Goal: Find specific page/section: Find specific page/section

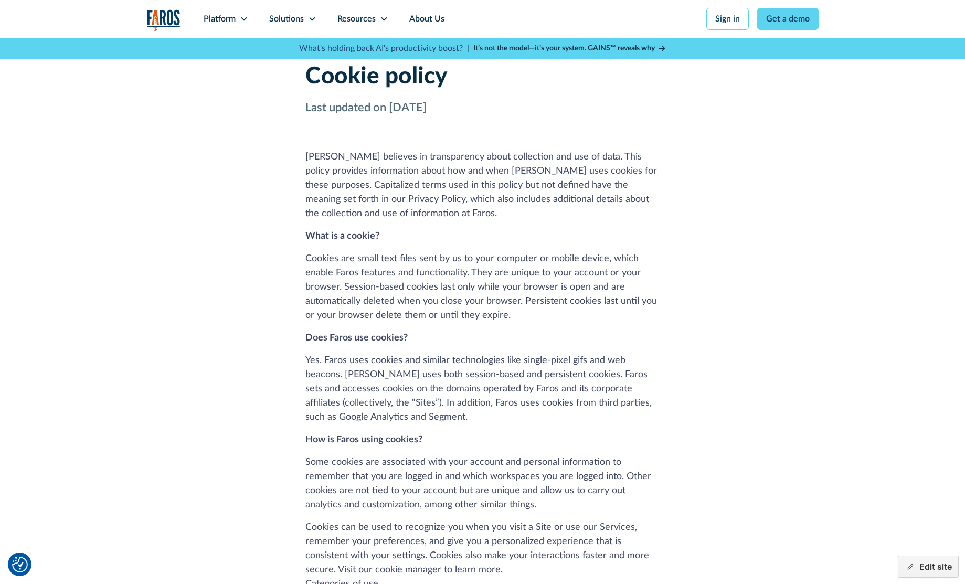
drag, startPoint x: 459, startPoint y: 107, endPoint x: 384, endPoint y: 110, distance: 74.6
click at [384, 110] on p "Last updated on June 30, 2023" at bounding box center [482, 107] width 354 height 17
copy p "June 30, 2023"
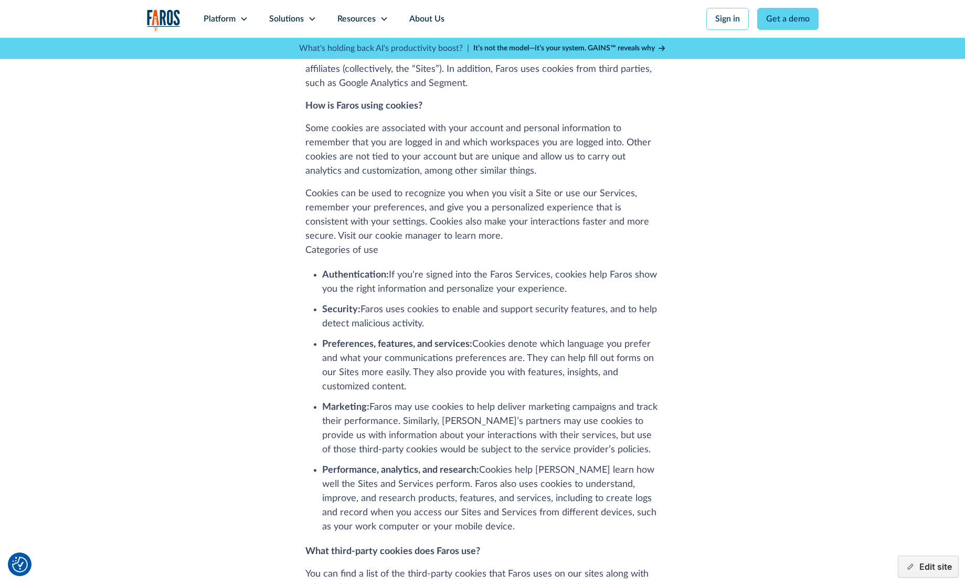
scroll to position [351, 0]
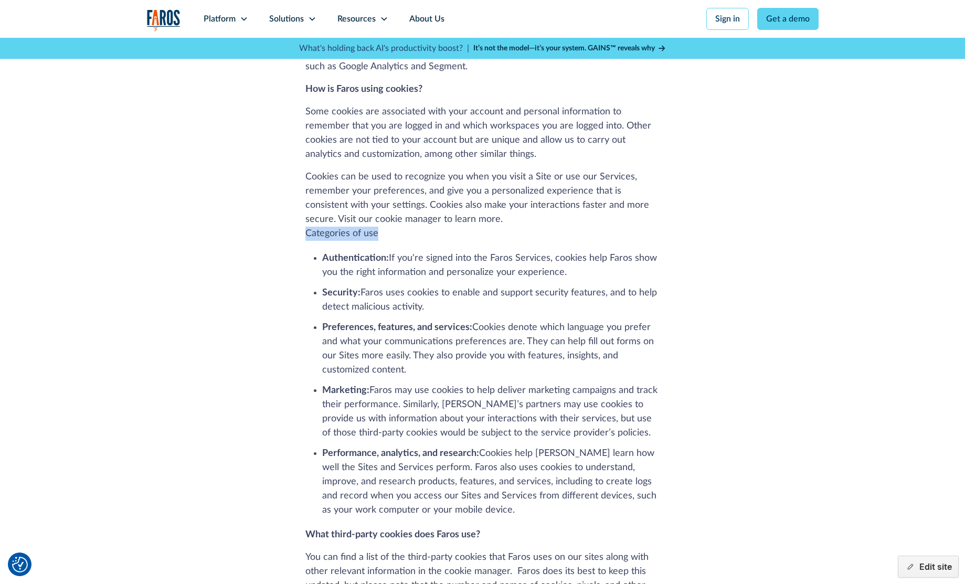
drag, startPoint x: 375, startPoint y: 223, endPoint x: 297, endPoint y: 224, distance: 78.7
click at [297, 224] on div "Cookie policy Last updated on June 30, 2023 Faros believes in transparency abou…" at bounding box center [482, 448] width 907 height 1522
copy p "Categories of use"
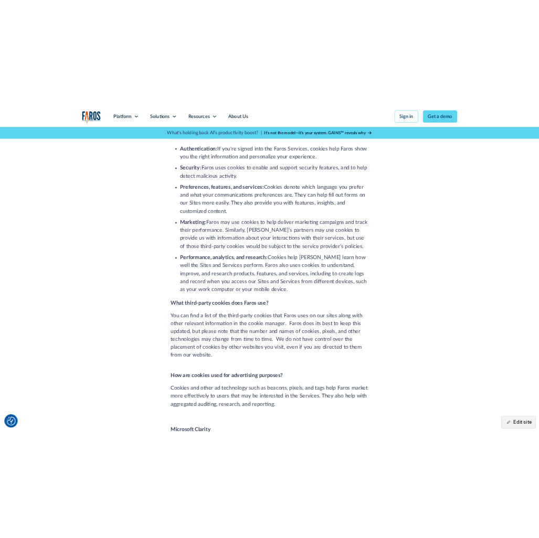
scroll to position [533, 0]
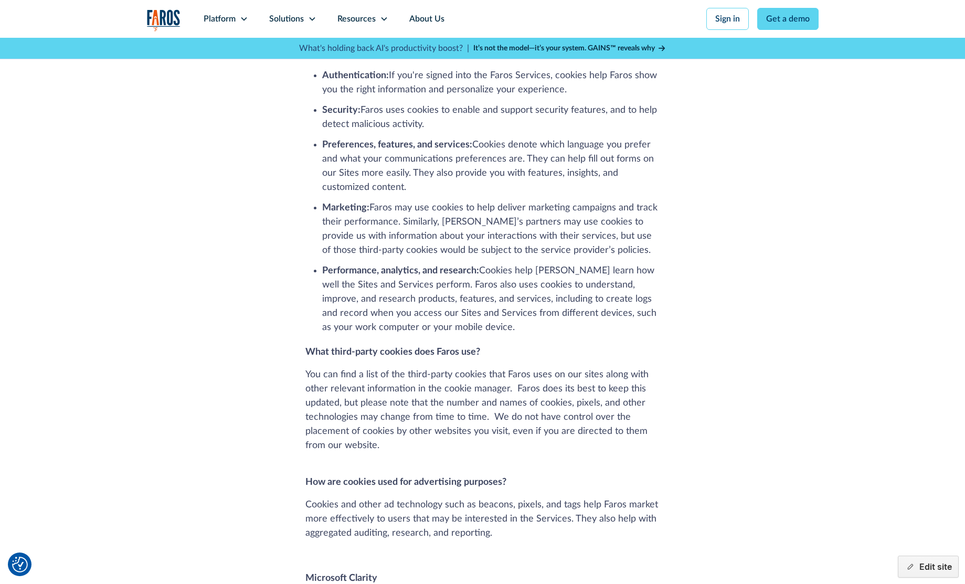
click at [338, 347] on strong "What third-party cookies does Faros use?" at bounding box center [392, 351] width 175 height 9
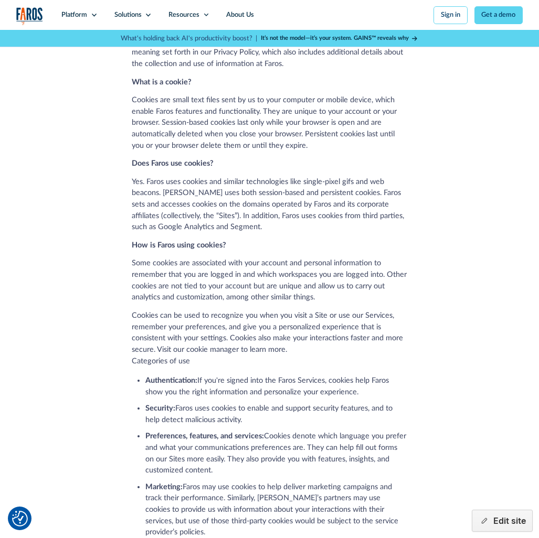
scroll to position [111, 0]
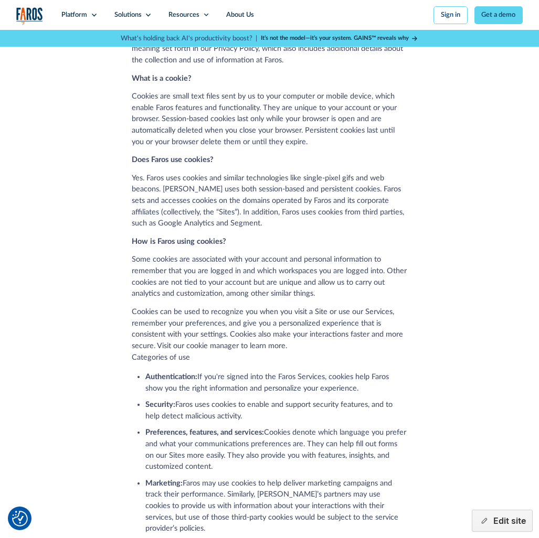
click at [159, 348] on p "Cookies can be used to recognize you when you visit a Site or use our Services,…" at bounding box center [270, 334] width 276 height 57
click at [119, 350] on div "Cookie policy Last updated on June 30, 2023 Faros believes in transparency abou…" at bounding box center [269, 541] width 506 height 1244
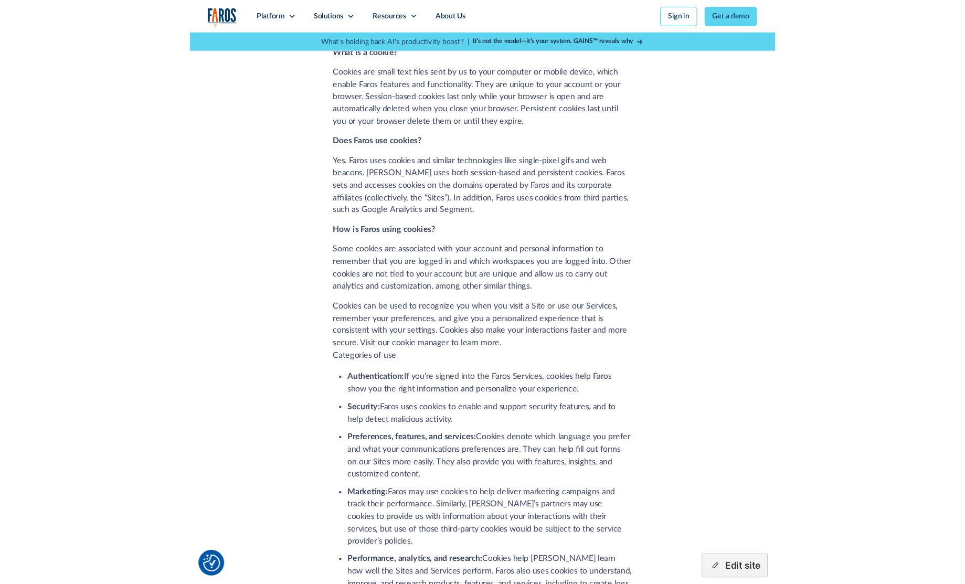
scroll to position [147, 0]
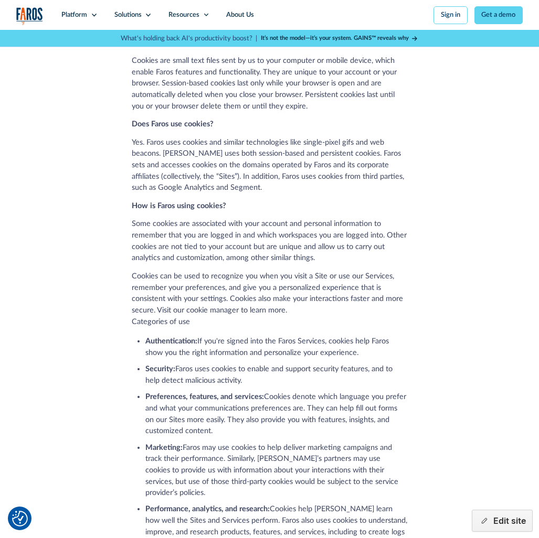
click at [100, 281] on div "Cookie policy Last updated on June 30, 2023 Faros believes in transparency abou…" at bounding box center [269, 505] width 506 height 1244
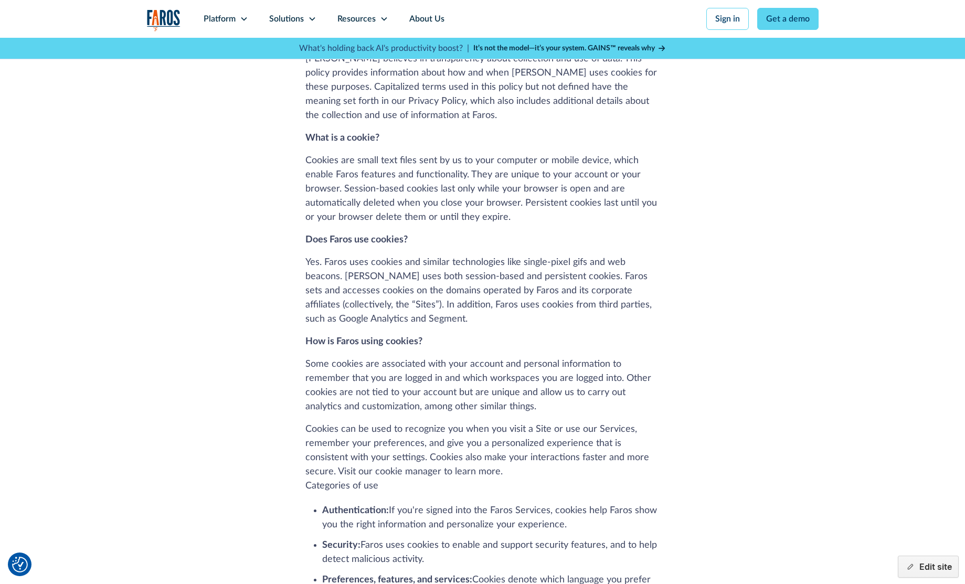
scroll to position [117, 0]
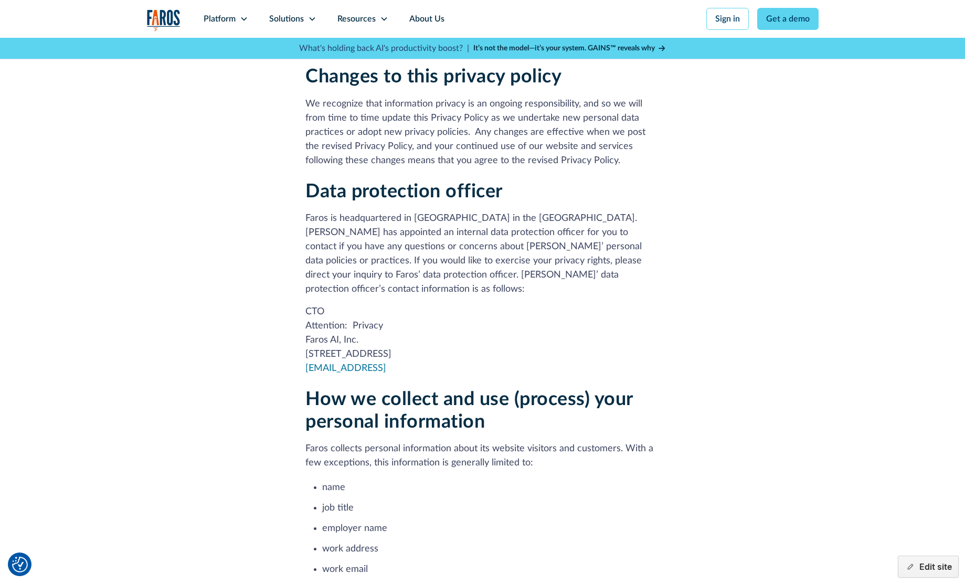
scroll to position [181, 0]
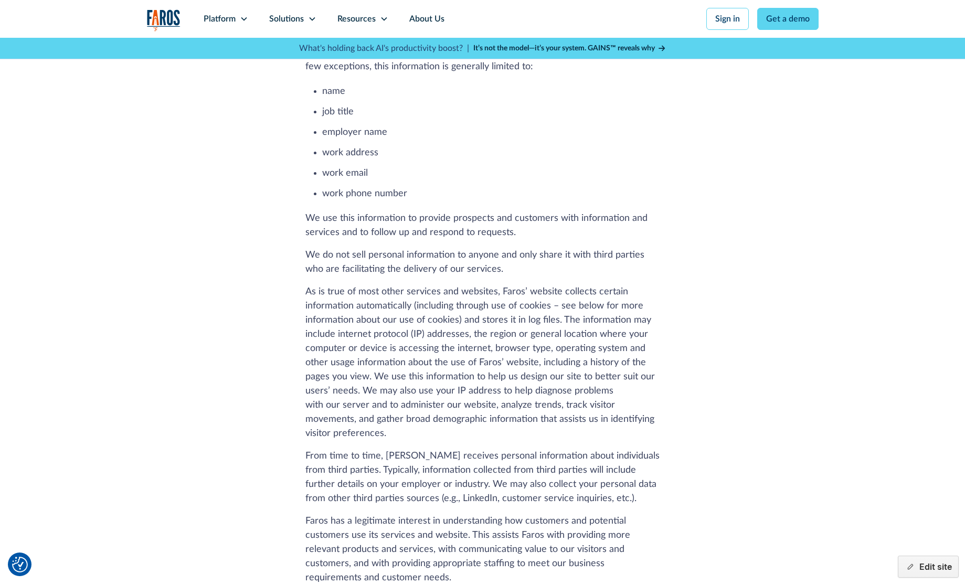
scroll to position [1104, 0]
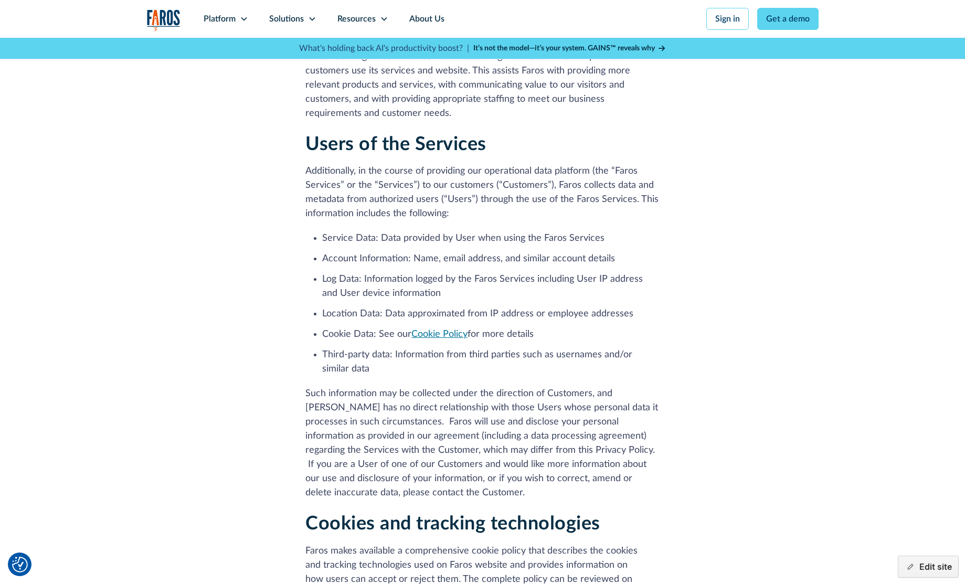
click at [442, 330] on link "Cookie Policy" at bounding box center [439, 334] width 56 height 9
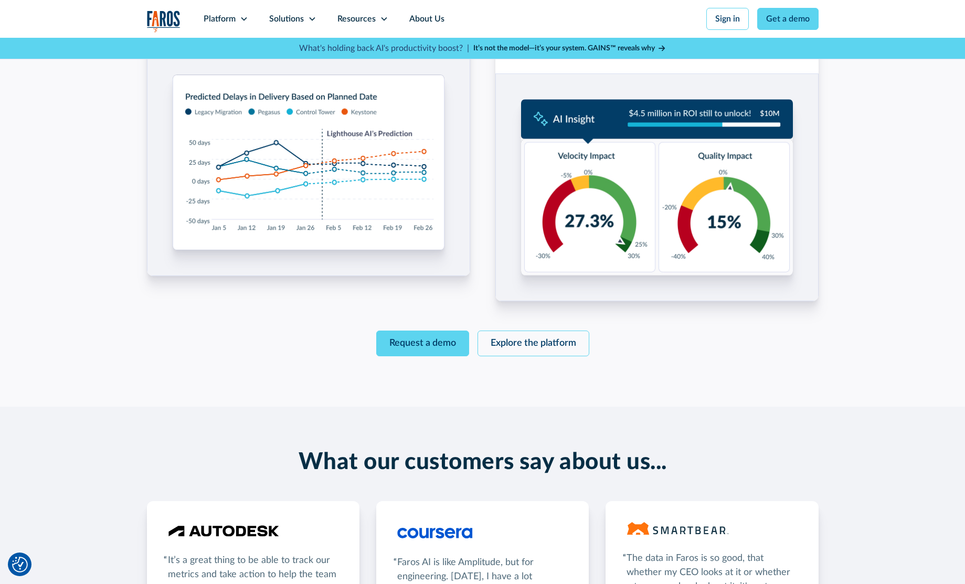
scroll to position [3633, 0]
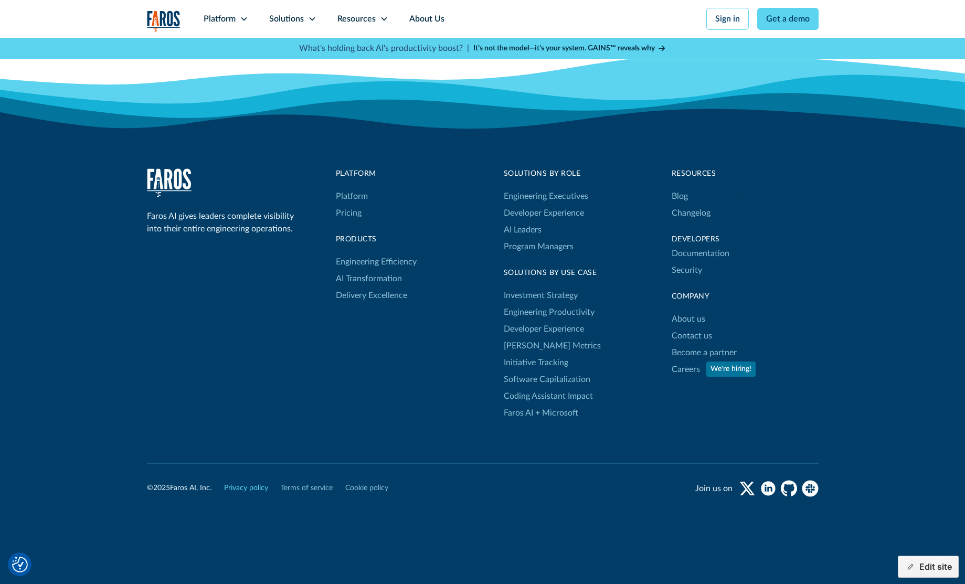
click at [250, 483] on link "Privacy policy" at bounding box center [246, 488] width 44 height 11
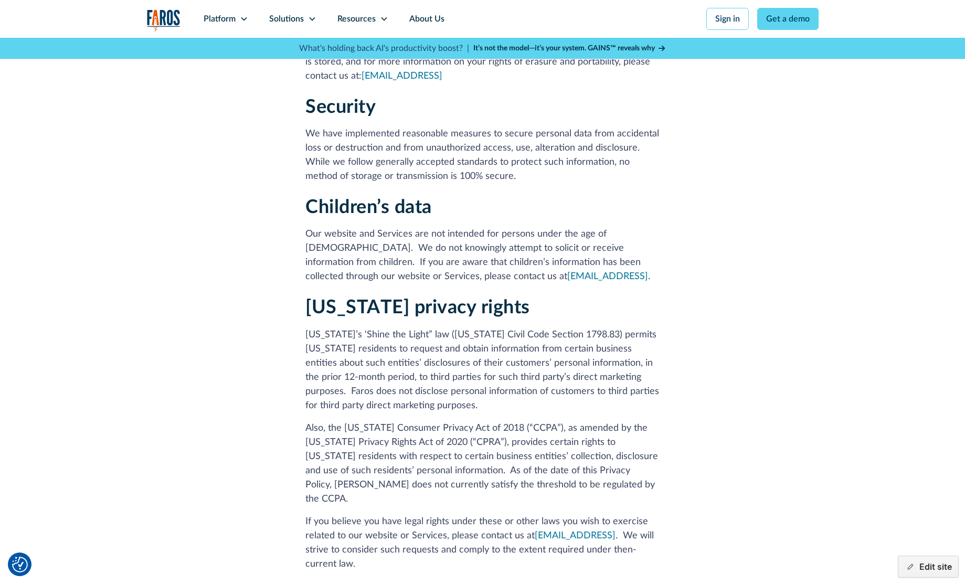
scroll to position [3507, 0]
click at [922, 565] on button "Edit site" at bounding box center [928, 567] width 61 height 22
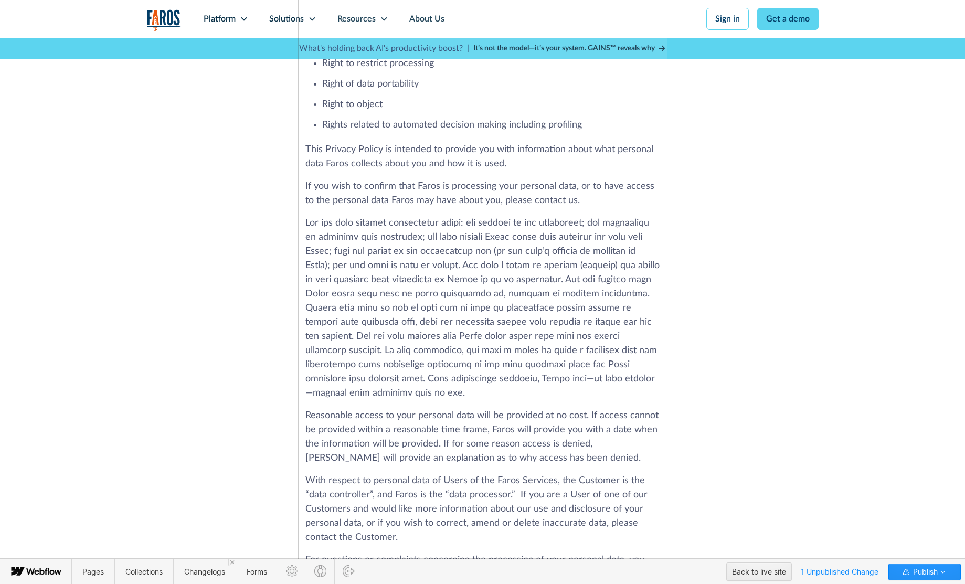
scroll to position [2946, 0]
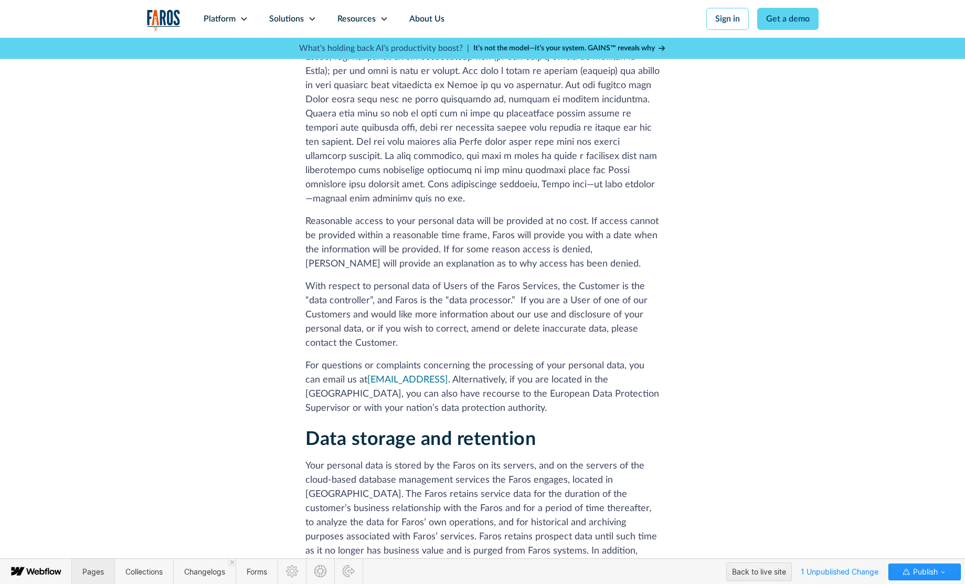
click at [91, 572] on span "Pages" at bounding box center [93, 571] width 22 height 9
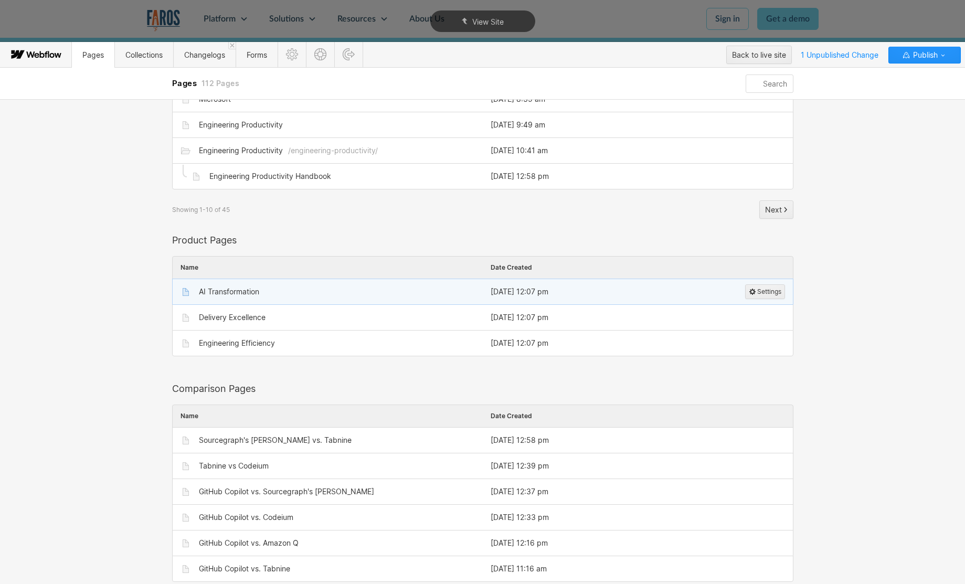
scroll to position [0, 0]
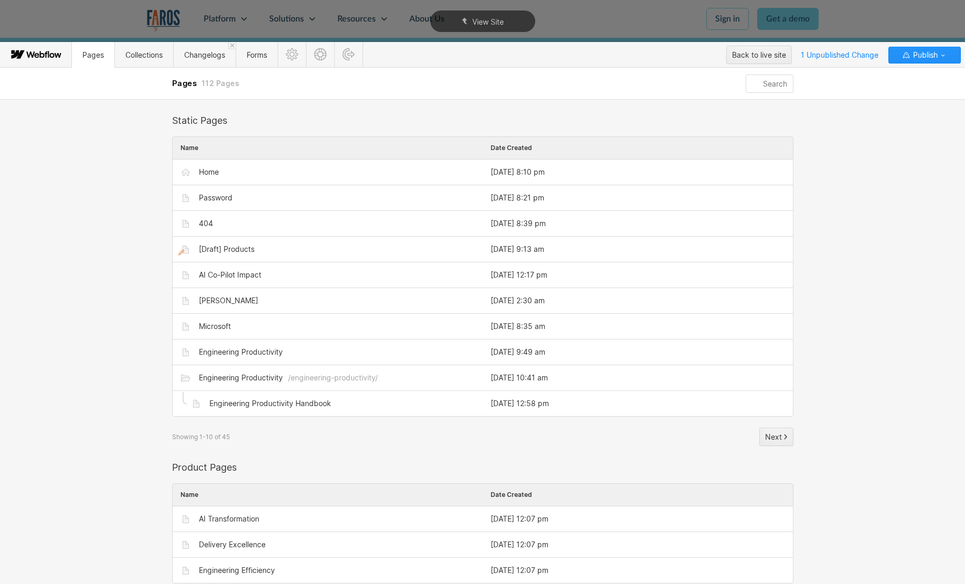
click at [764, 80] on input "text" at bounding box center [769, 84] width 47 height 18
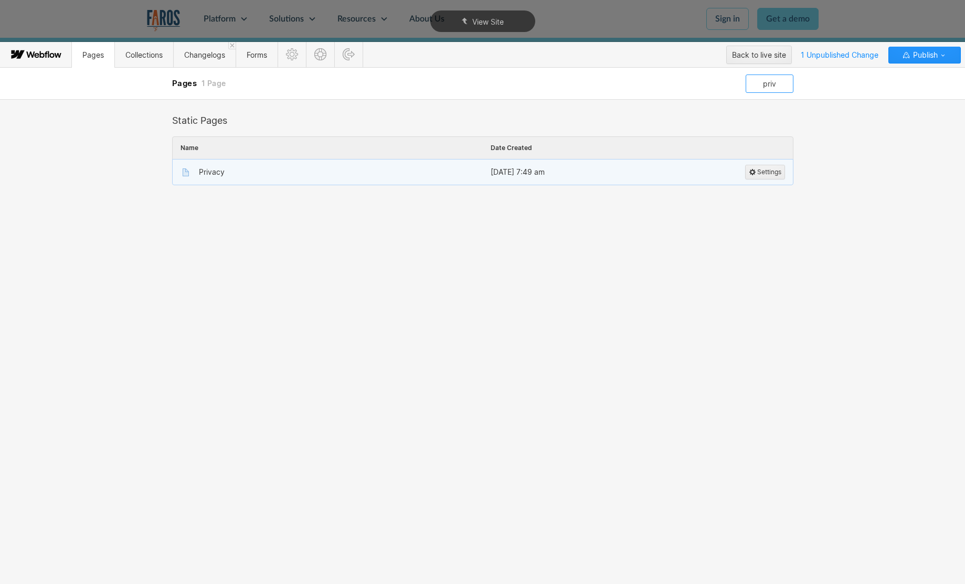
type input "priv"
click at [216, 174] on div "Privacy" at bounding box center [212, 172] width 26 height 8
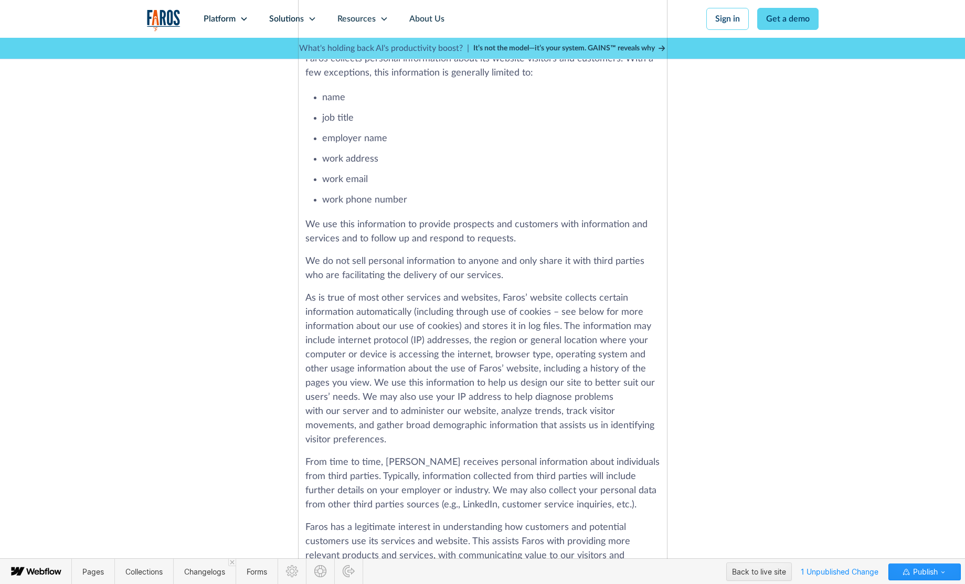
scroll to position [0, 0]
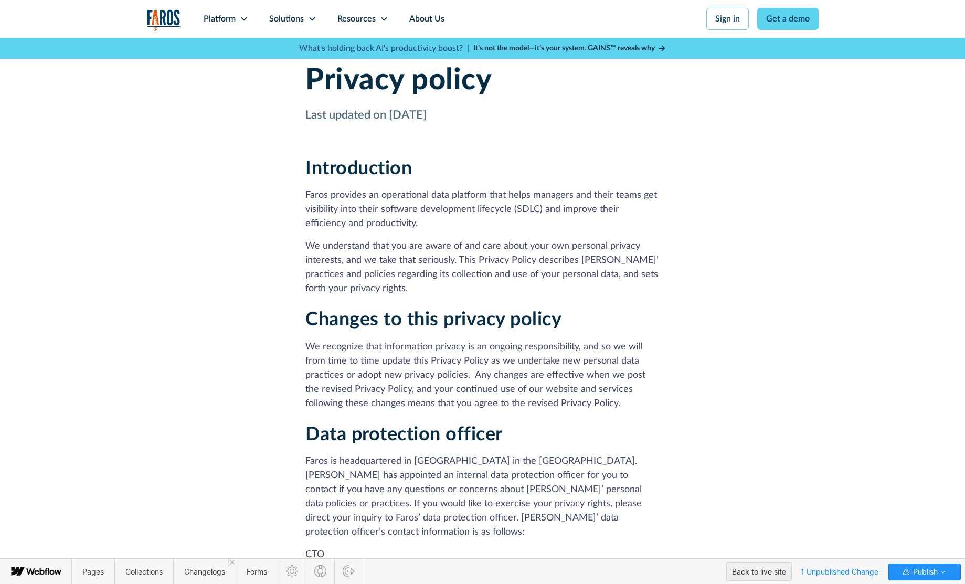
click at [665, 155] on icon at bounding box center [665, 157] width 7 height 7
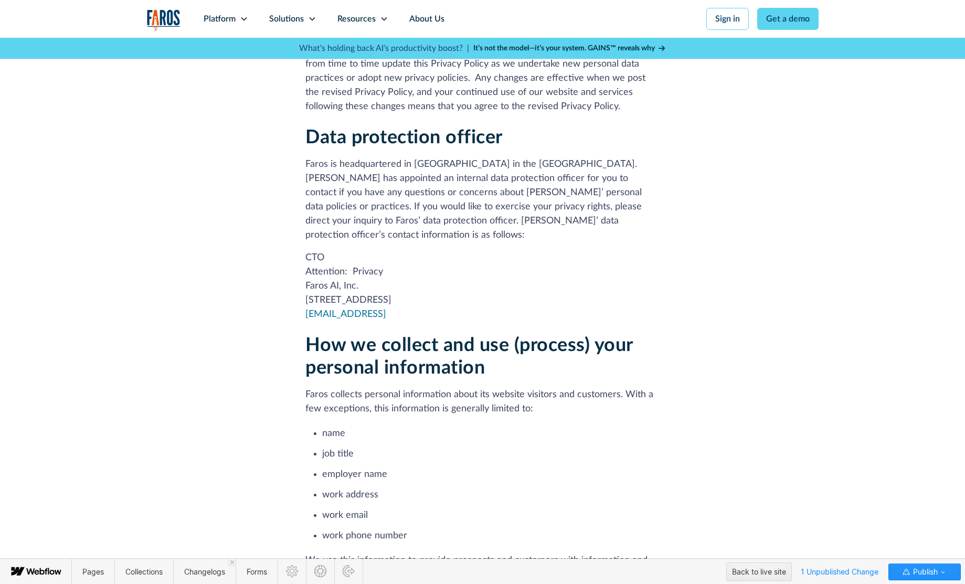
scroll to position [301, 0]
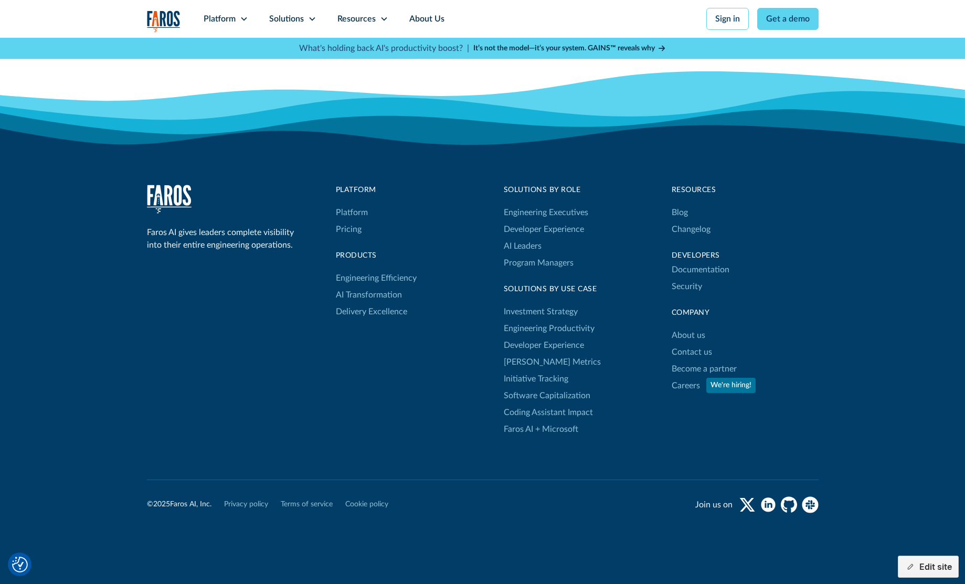
scroll to position [3633, 0]
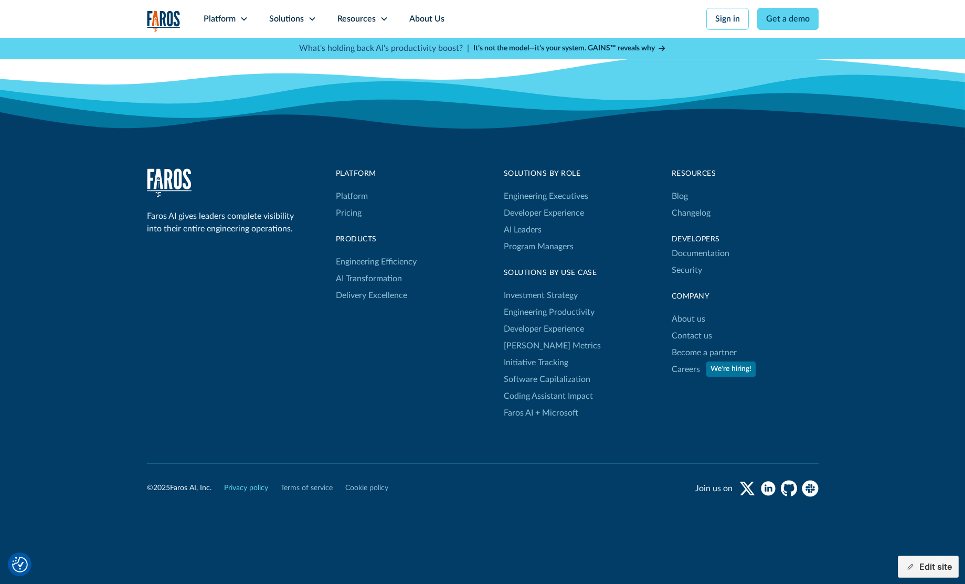
click at [253, 483] on link "Privacy policy" at bounding box center [246, 488] width 44 height 11
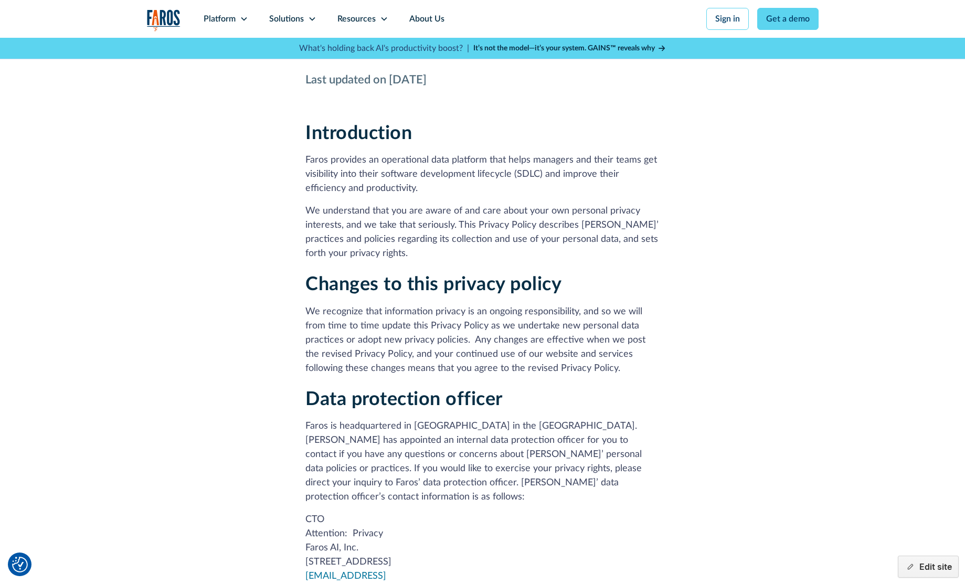
scroll to position [61, 0]
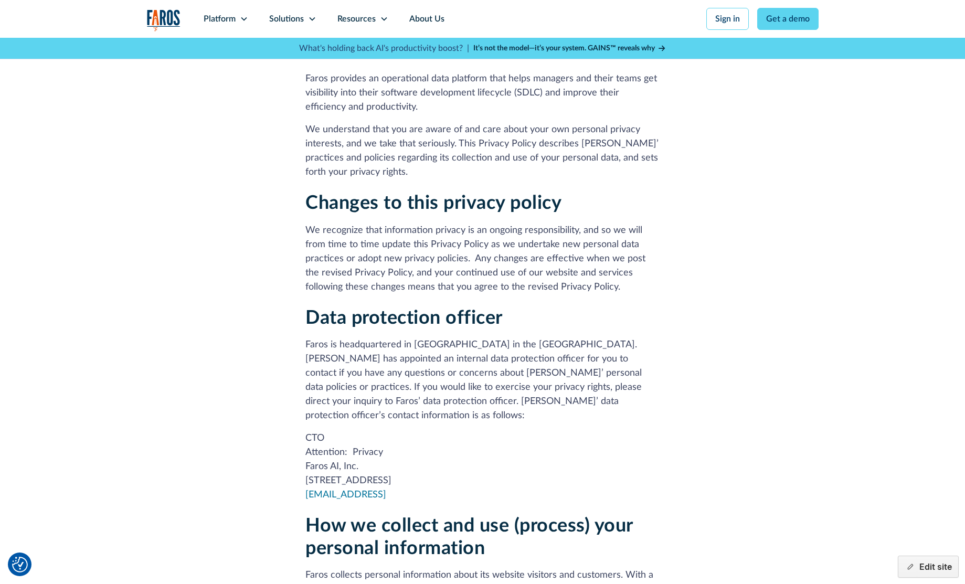
scroll to position [118, 0]
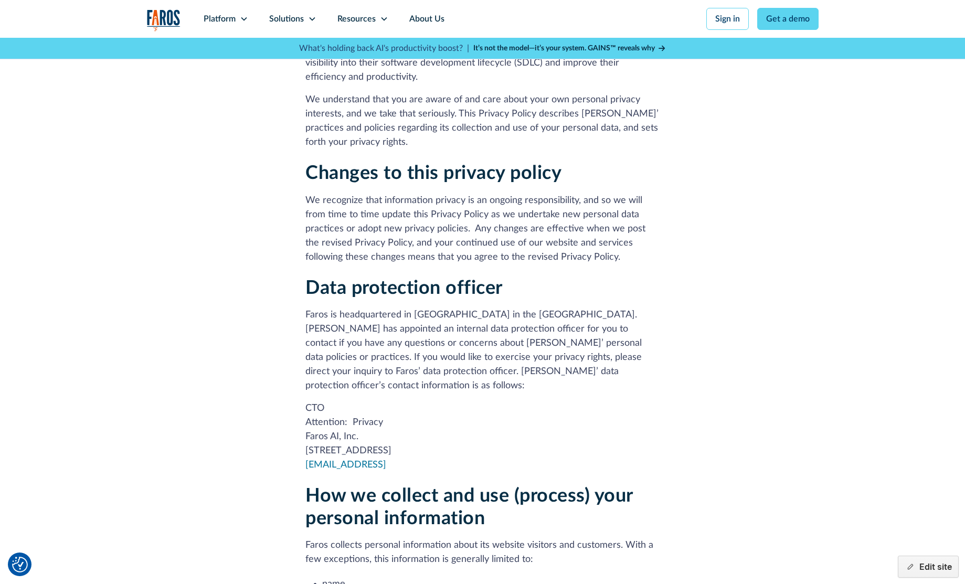
scroll to position [148, 0]
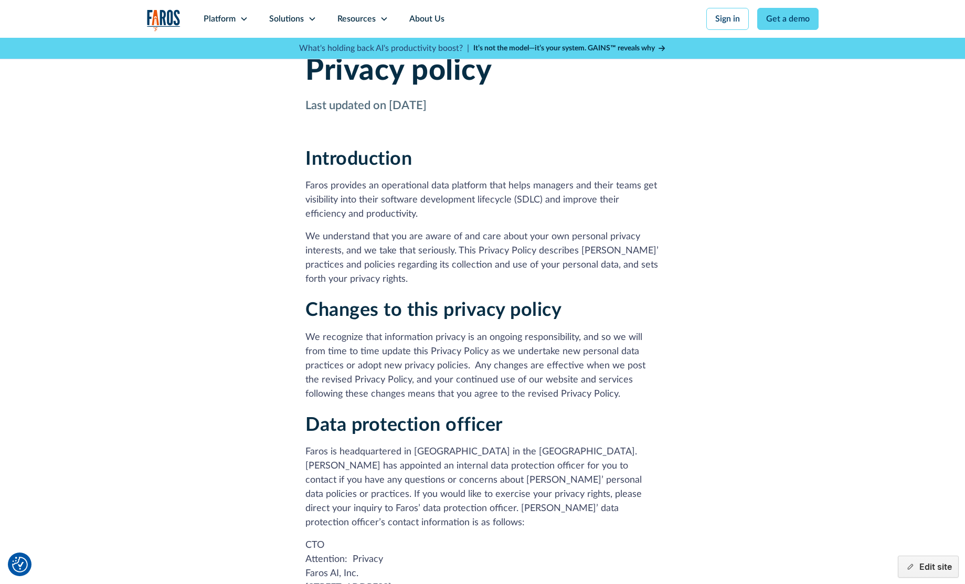
scroll to position [6, 0]
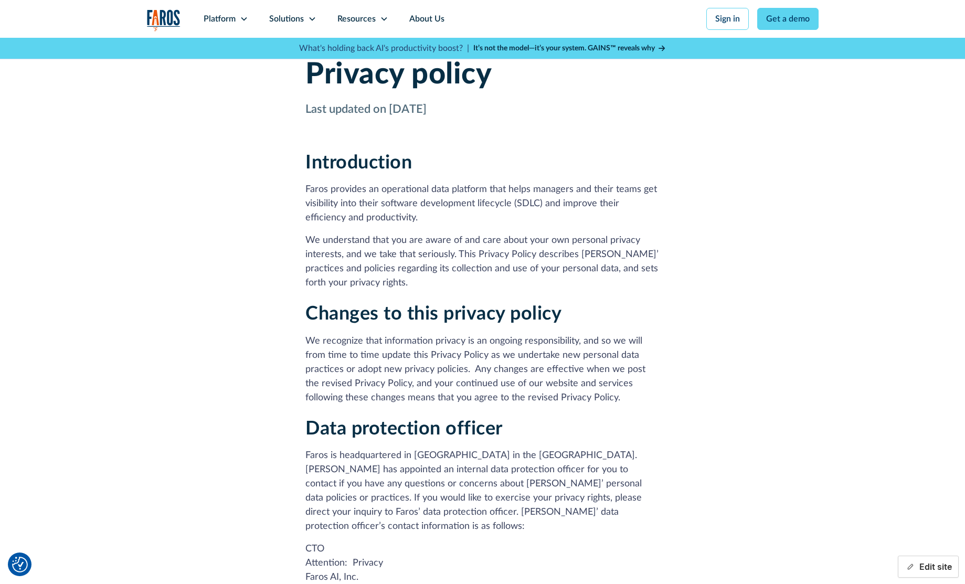
click at [925, 563] on button "Edit site" at bounding box center [928, 567] width 61 height 22
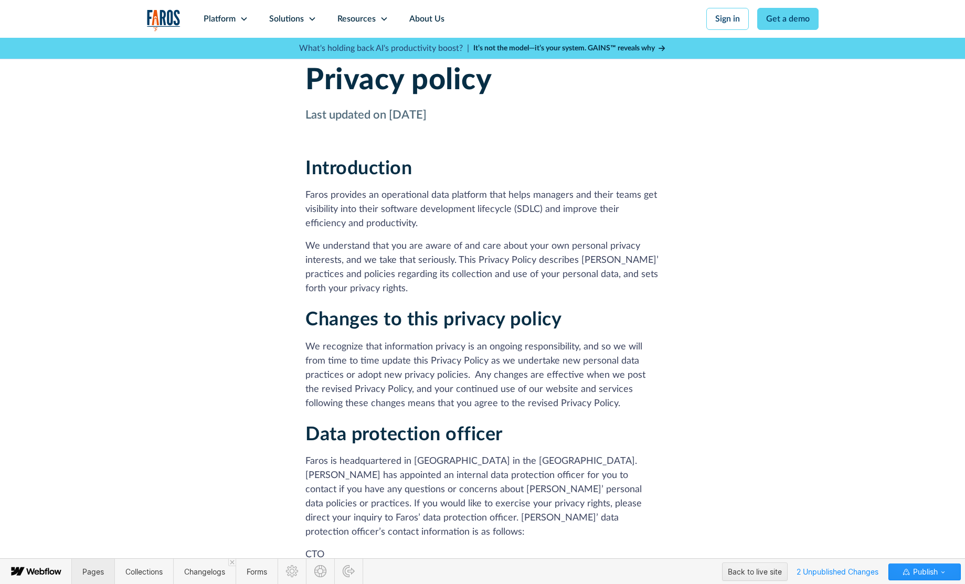
click at [98, 568] on span "Pages" at bounding box center [93, 571] width 22 height 9
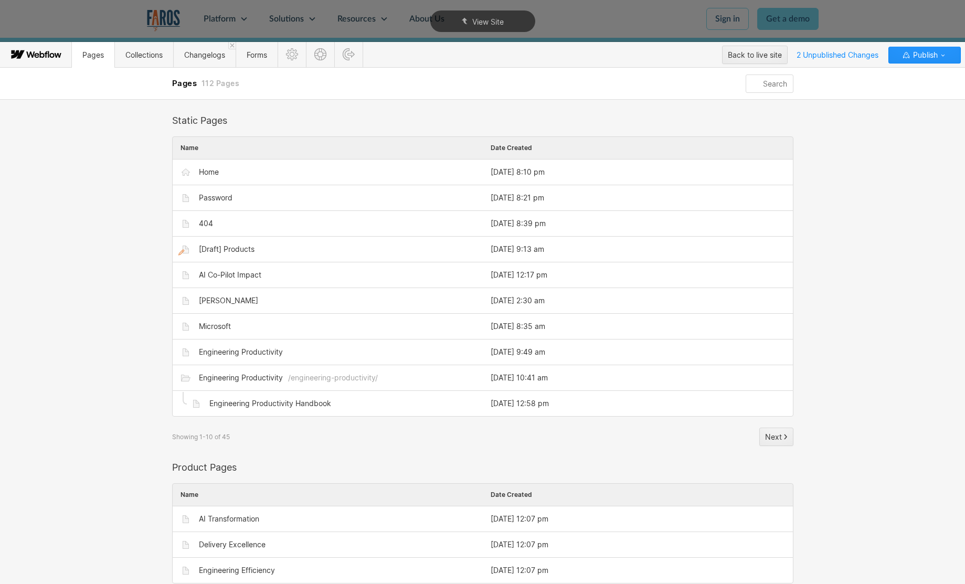
click at [770, 80] on input "text" at bounding box center [769, 84] width 47 height 18
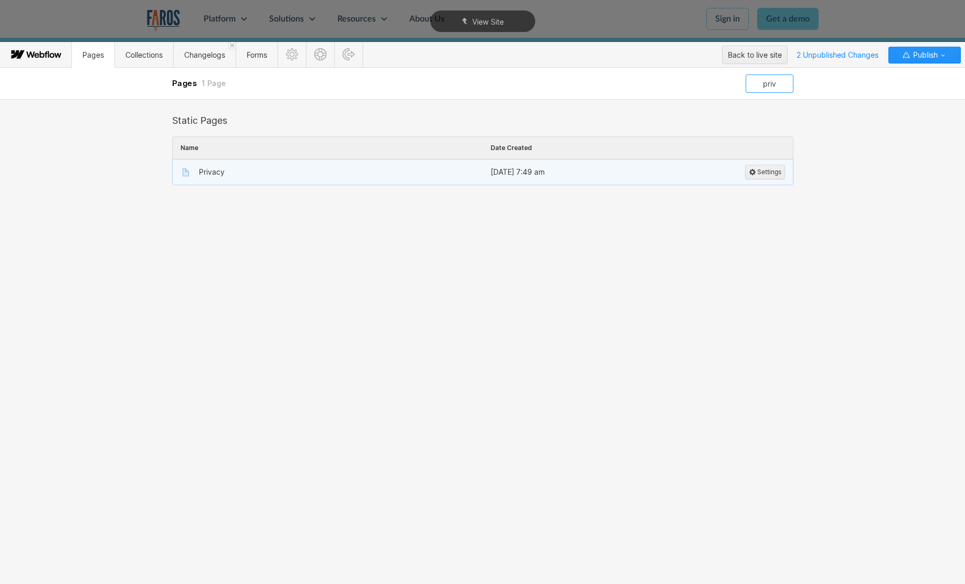
type input "priv"
click at [209, 171] on div "Privacy" at bounding box center [212, 172] width 26 height 8
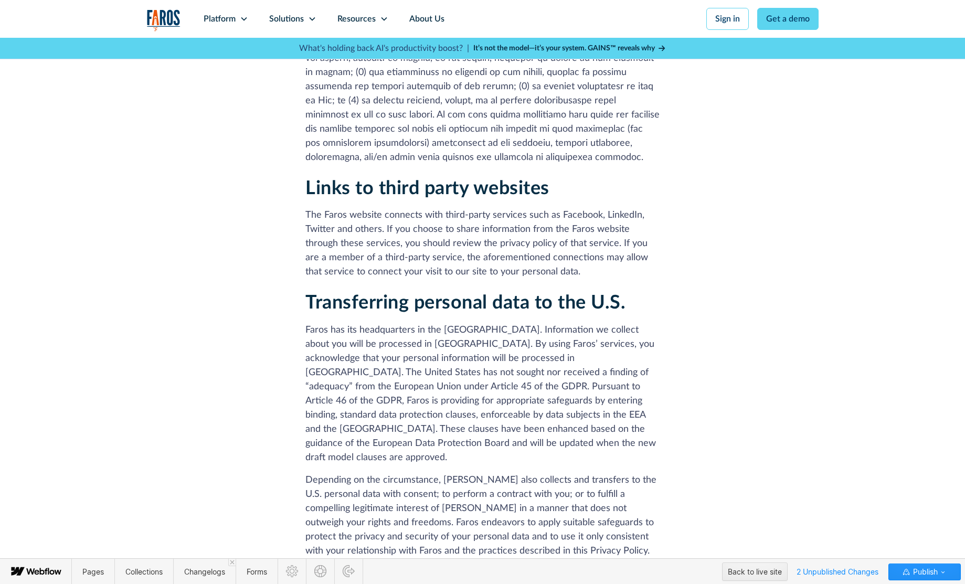
scroll to position [1997, 0]
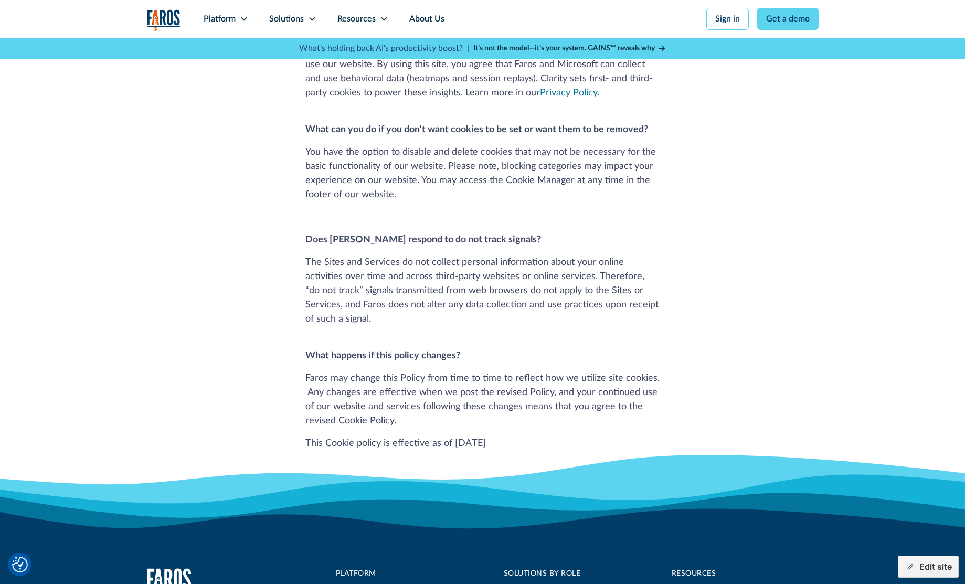
scroll to position [1055, 0]
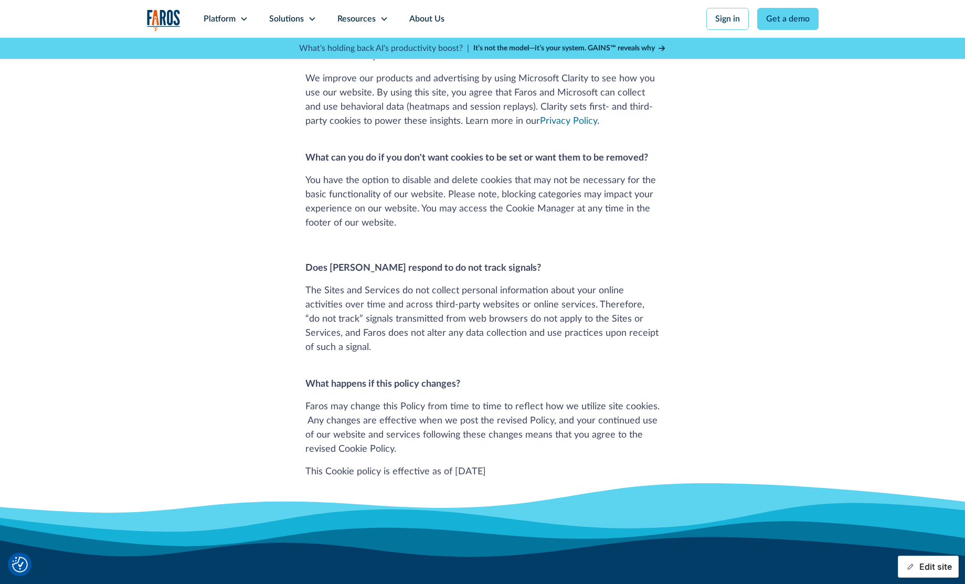
click at [920, 566] on button "Edit site" at bounding box center [928, 567] width 61 height 22
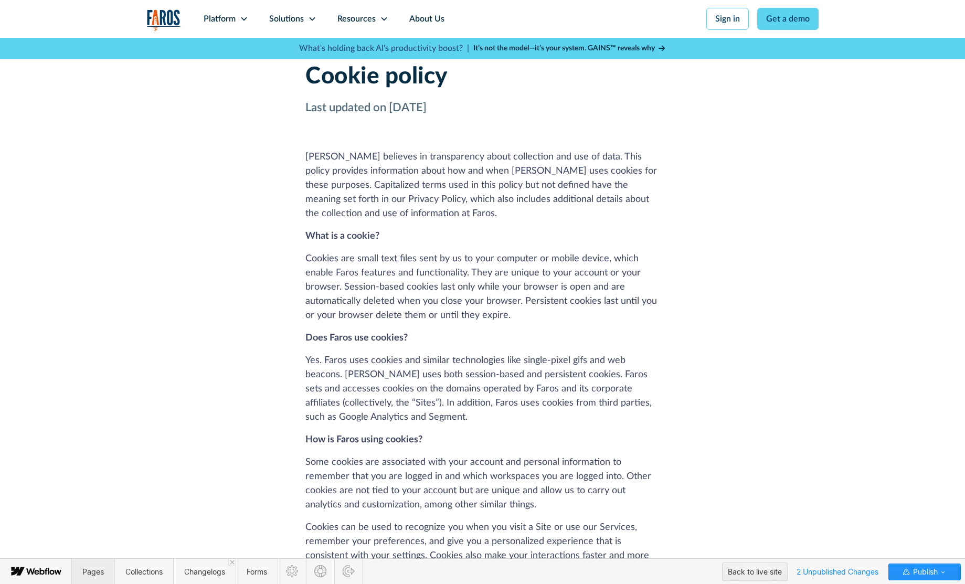
click at [93, 571] on span "Pages" at bounding box center [93, 571] width 22 height 9
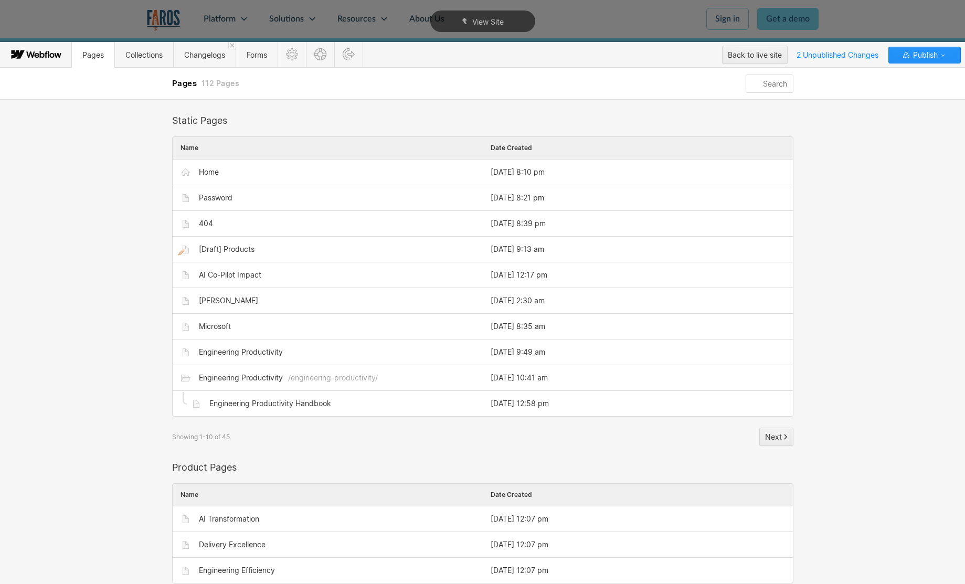
click at [757, 87] on input "text" at bounding box center [769, 84] width 47 height 18
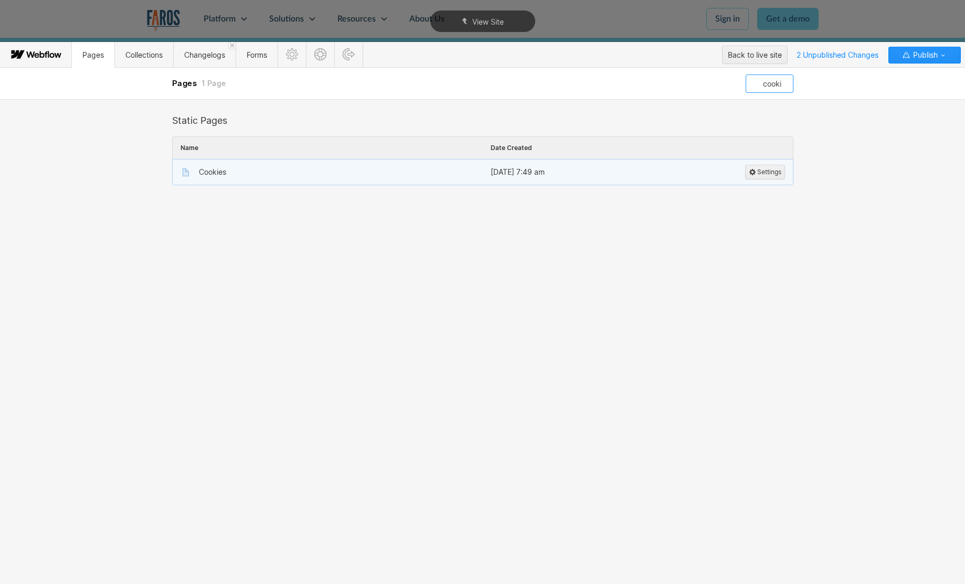
type input "cooki"
click at [208, 173] on div "Cookies" at bounding box center [212, 172] width 27 height 8
